Goal: Information Seeking & Learning: Check status

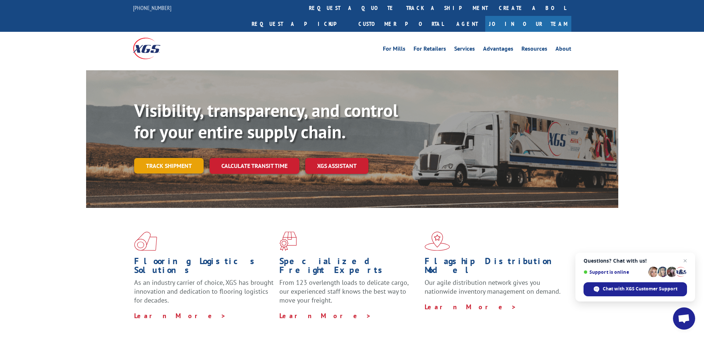
click at [156, 158] on link "Track shipment" at bounding box center [169, 166] width 70 height 16
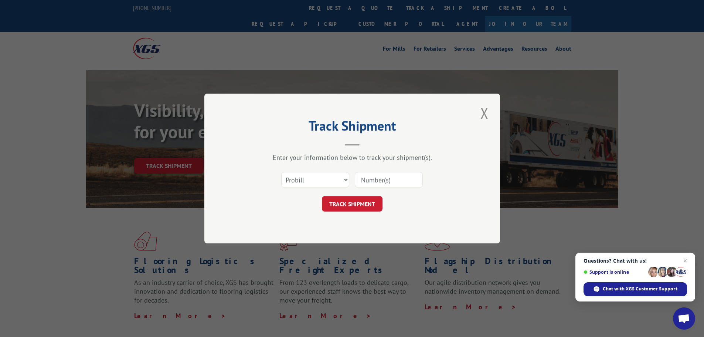
click at [382, 175] on input at bounding box center [389, 180] width 68 height 16
click at [332, 179] on select "Select category... Probill BOL PO" at bounding box center [315, 180] width 68 height 16
click at [281, 172] on select "Select category... Probill BOL PO" at bounding box center [315, 180] width 68 height 16
click at [384, 176] on input at bounding box center [389, 180] width 68 height 16
click at [412, 182] on input at bounding box center [389, 180] width 68 height 16
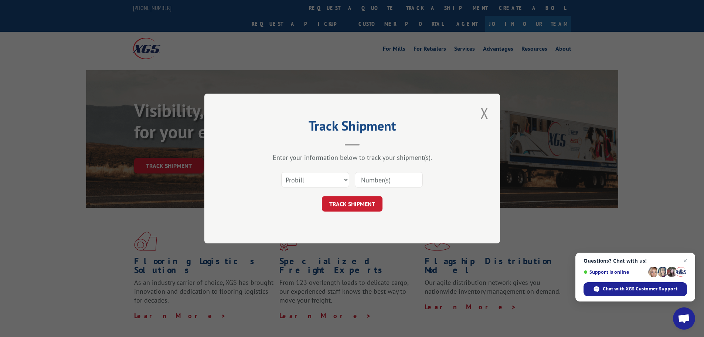
paste input "1547255"
type input "1547255"
click at [348, 206] on button "TRACK SHIPMENT" at bounding box center [352, 204] width 61 height 16
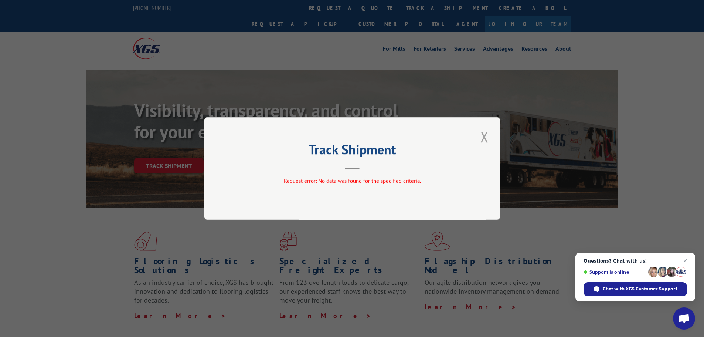
click at [483, 144] on button "Close modal" at bounding box center [484, 136] width 13 height 20
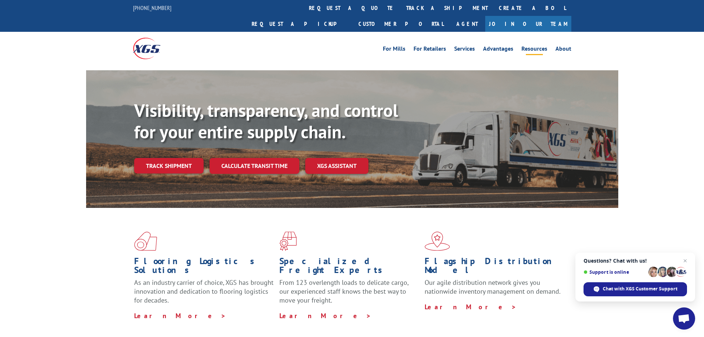
click at [538, 46] on link "Resources" at bounding box center [535, 50] width 26 height 8
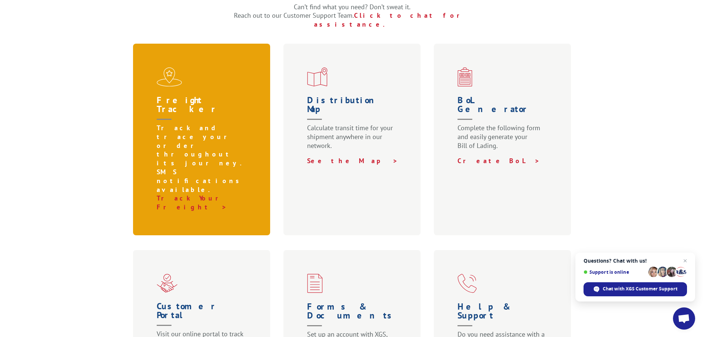
scroll to position [259, 0]
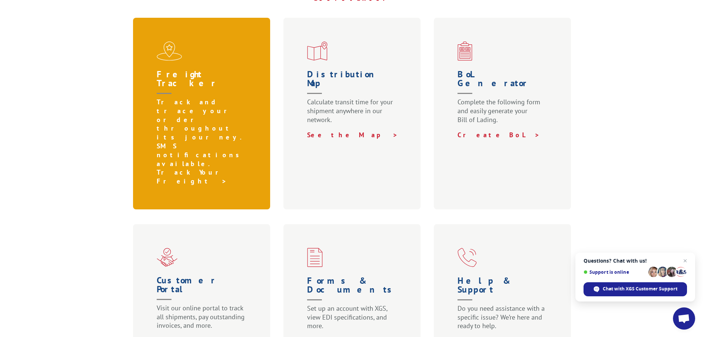
click at [210, 168] on link "Track Your Freight >" at bounding box center [193, 176] width 72 height 17
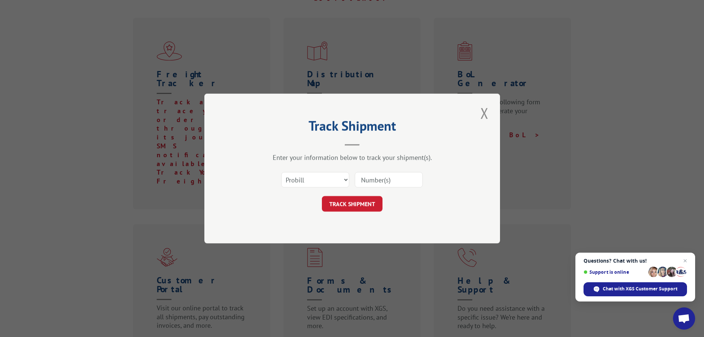
click at [368, 180] on input at bounding box center [389, 180] width 68 height 16
paste input "1547255"
type input "1547255"
drag, startPoint x: 334, startPoint y: 195, endPoint x: 342, endPoint y: 196, distance: 7.4
click at [335, 195] on form "Select category... Probill BOL PO 1547255 TRACK SHIPMENT" at bounding box center [352, 189] width 222 height 44
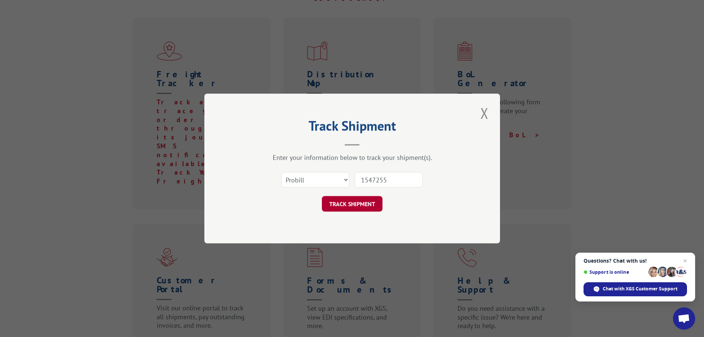
click at [346, 200] on button "TRACK SHIPMENT" at bounding box center [352, 204] width 61 height 16
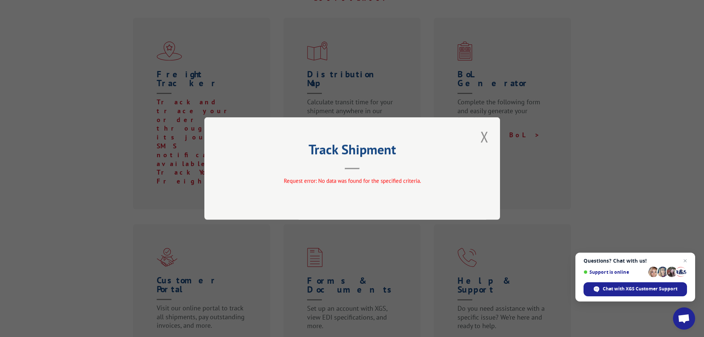
click at [497, 129] on div "Track Shipment Request error: No data was found for the specified criteria." at bounding box center [352, 168] width 296 height 102
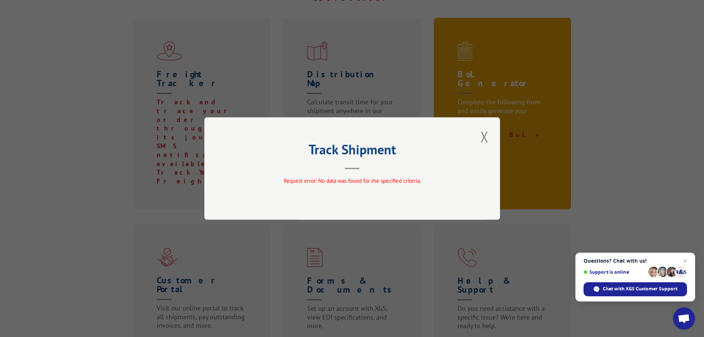
click at [489, 129] on button "Close modal" at bounding box center [484, 136] width 13 height 20
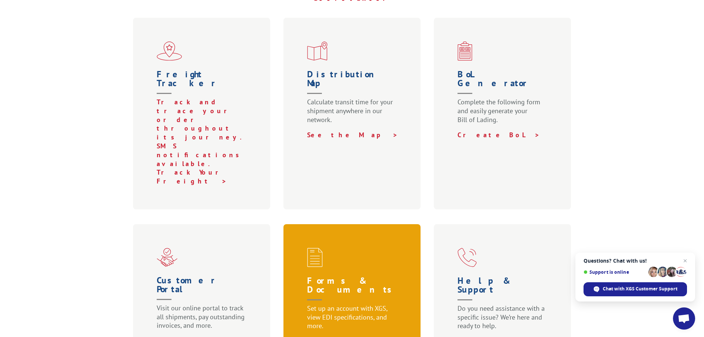
click at [332, 336] on link "See Forms >" at bounding box center [345, 341] width 77 height 9
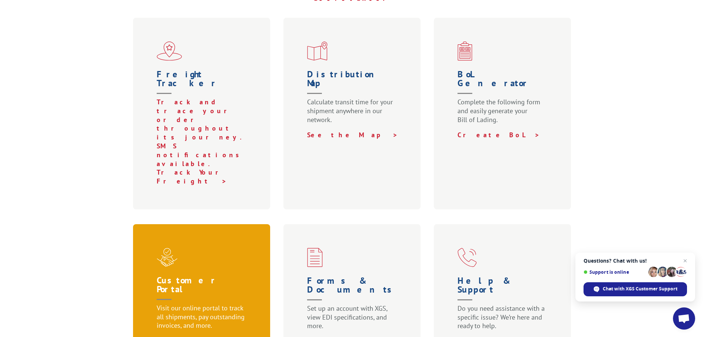
click at [178, 336] on link "Login Now >" at bounding box center [197, 340] width 80 height 9
